Goal: Navigation & Orientation: Find specific page/section

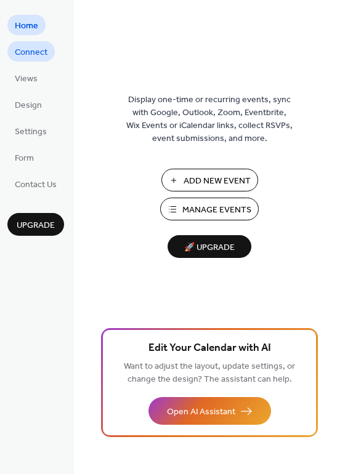
click at [33, 54] on span "Connect" at bounding box center [31, 52] width 33 height 13
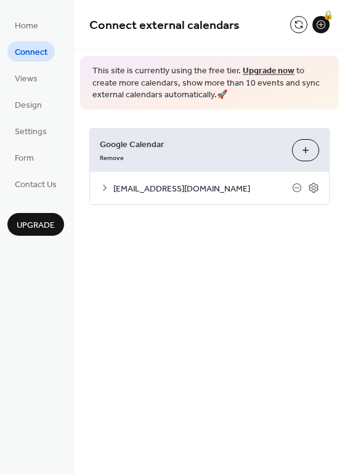
click at [177, 187] on span "[EMAIL_ADDRESS][DOMAIN_NAME]" at bounding box center [202, 188] width 179 height 13
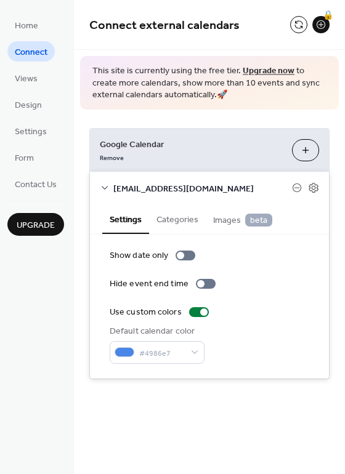
click at [177, 187] on span "[EMAIL_ADDRESS][DOMAIN_NAME]" at bounding box center [202, 188] width 179 height 13
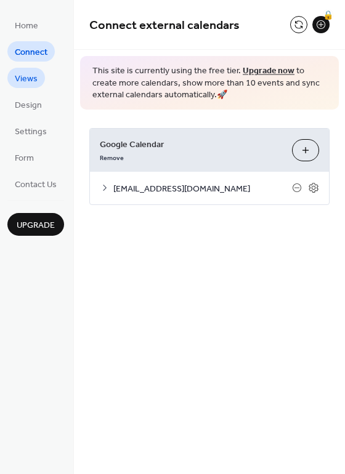
click at [31, 81] on span "Views" at bounding box center [26, 79] width 23 height 13
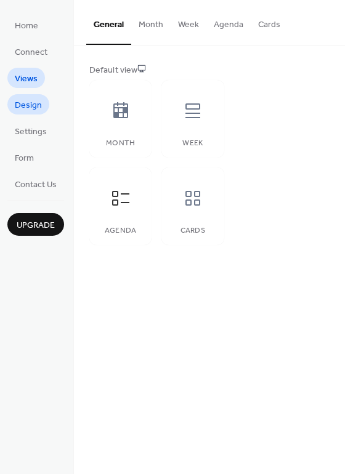
click at [30, 101] on span "Design" at bounding box center [28, 105] width 27 height 13
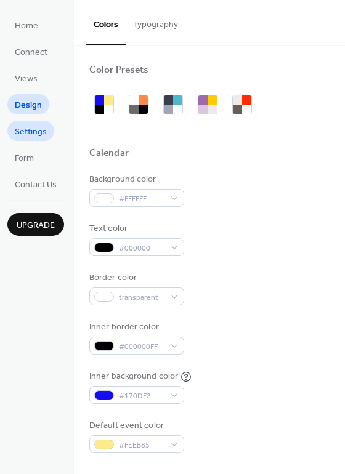
click at [24, 129] on span "Settings" at bounding box center [31, 132] width 32 height 13
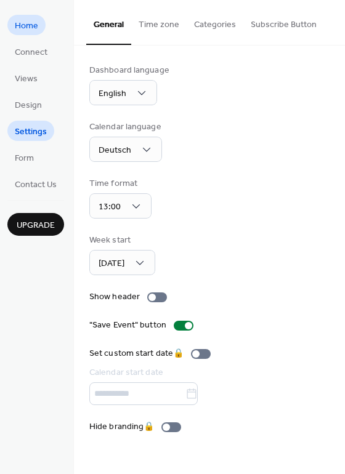
click at [30, 28] on span "Home" at bounding box center [26, 26] width 23 height 13
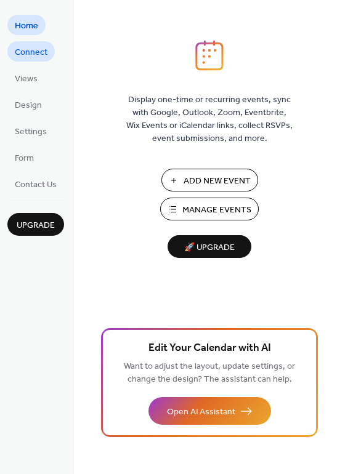
click at [26, 50] on span "Connect" at bounding box center [31, 52] width 33 height 13
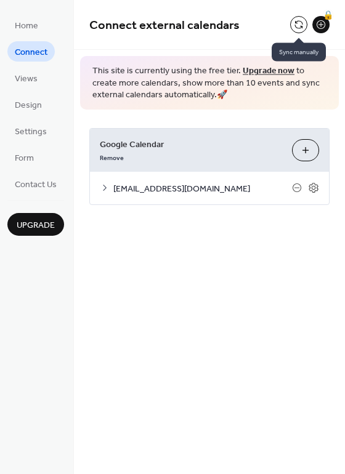
click at [299, 26] on button at bounding box center [298, 24] width 17 height 17
